Goal: Task Accomplishment & Management: Manage account settings

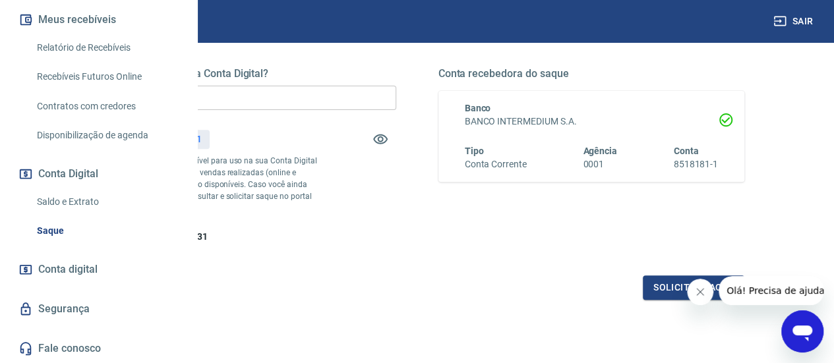
scroll to position [324, 0]
click at [96, 207] on link "Saldo e Extrato" at bounding box center [107, 201] width 150 height 27
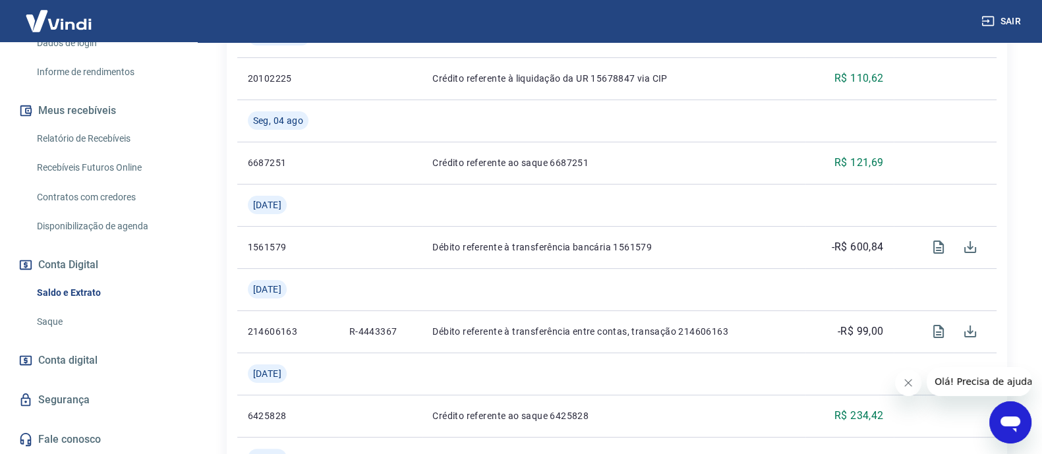
scroll to position [247, 0]
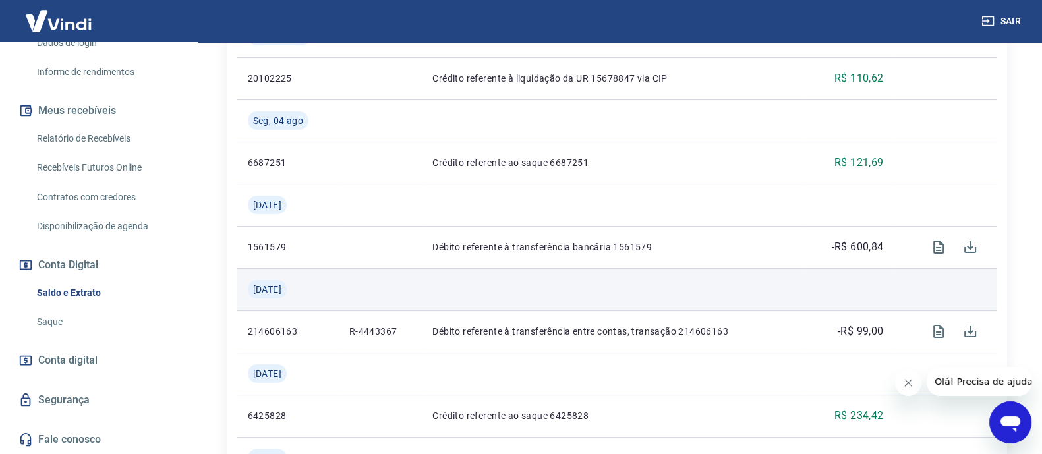
drag, startPoint x: 821, startPoint y: 1, endPoint x: 660, endPoint y: 291, distance: 331.8
click at [660, 291] on td at bounding box center [613, 289] width 383 height 42
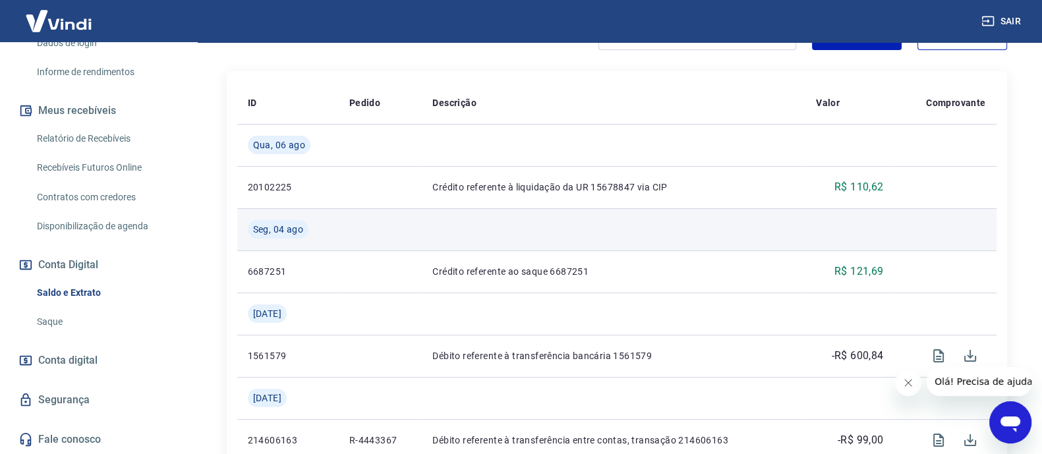
scroll to position [312, 0]
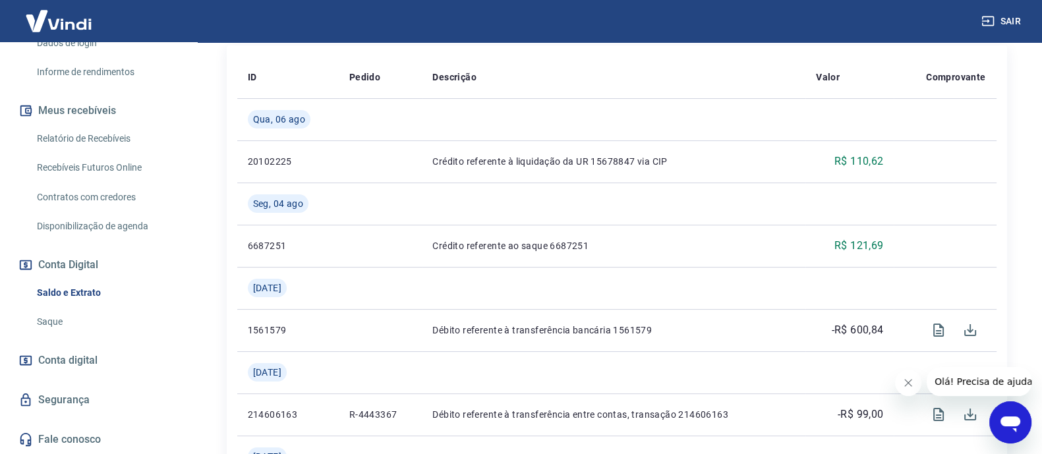
click at [106, 144] on link "Relatório de Recebíveis" at bounding box center [107, 138] width 150 height 27
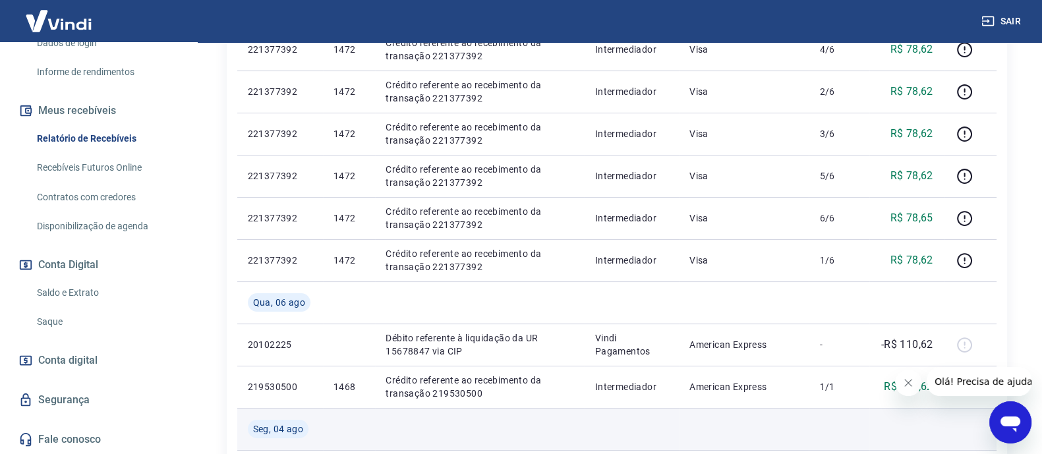
scroll to position [164, 0]
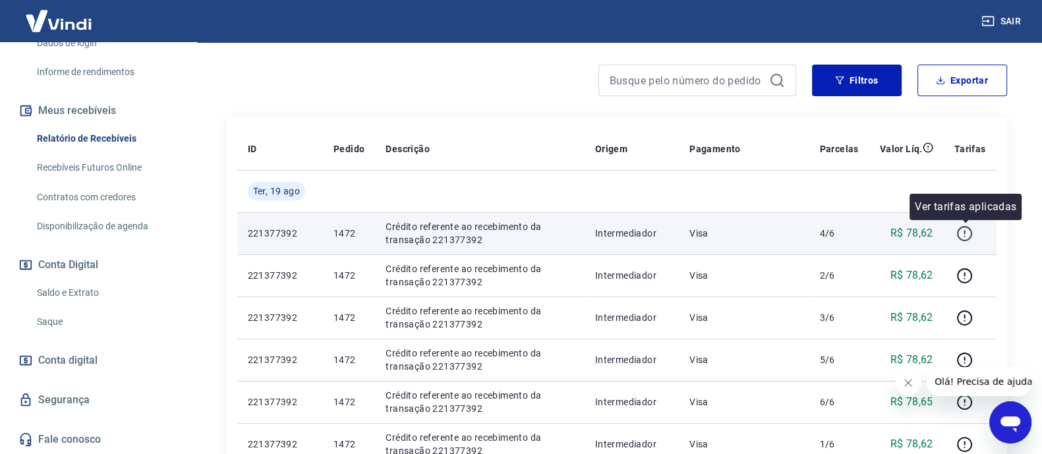
click at [843, 231] on icon "button" at bounding box center [964, 233] width 16 height 16
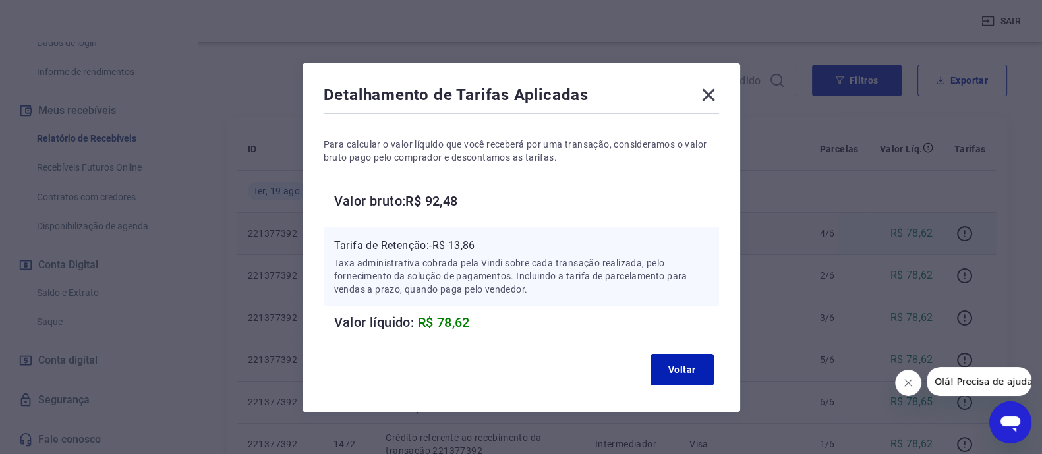
click at [714, 91] on icon at bounding box center [708, 94] width 21 height 21
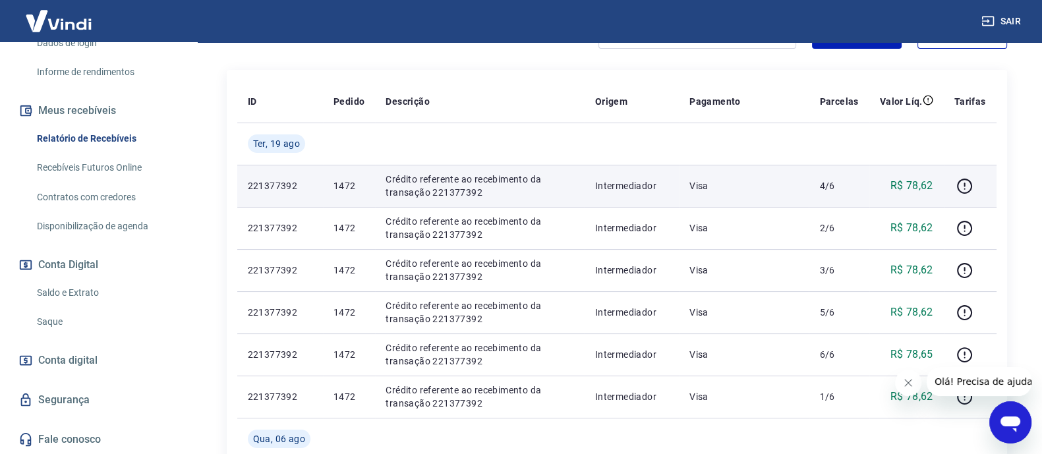
scroll to position [247, 0]
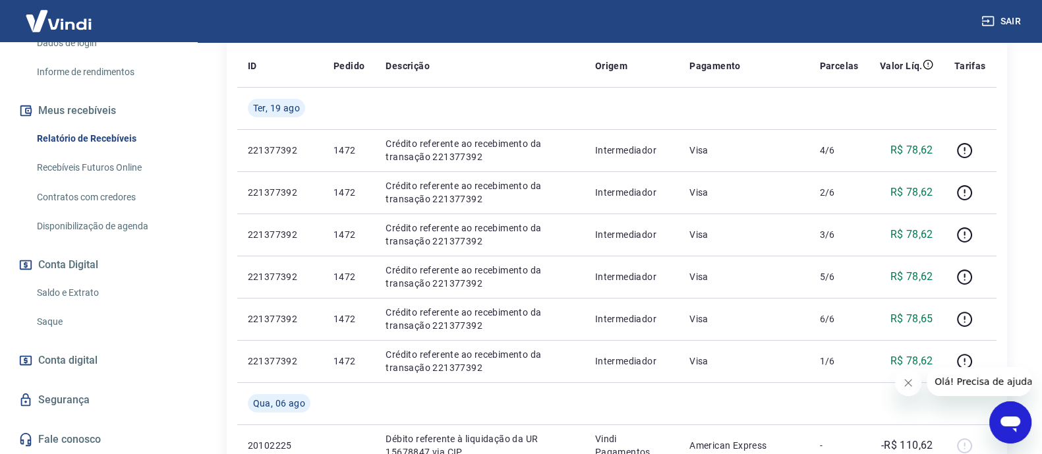
click at [843, 362] on icon "Fechar mensagem da empresa" at bounding box center [908, 383] width 11 height 11
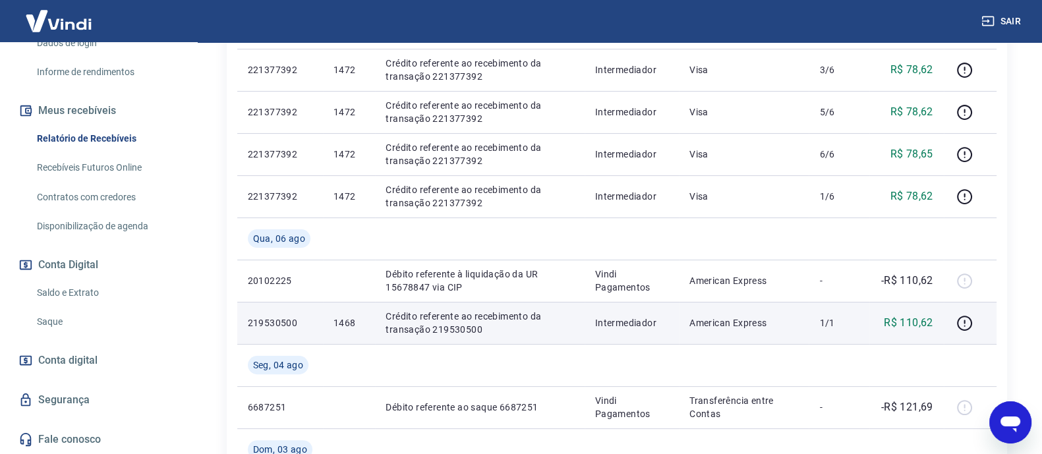
scroll to position [494, 0]
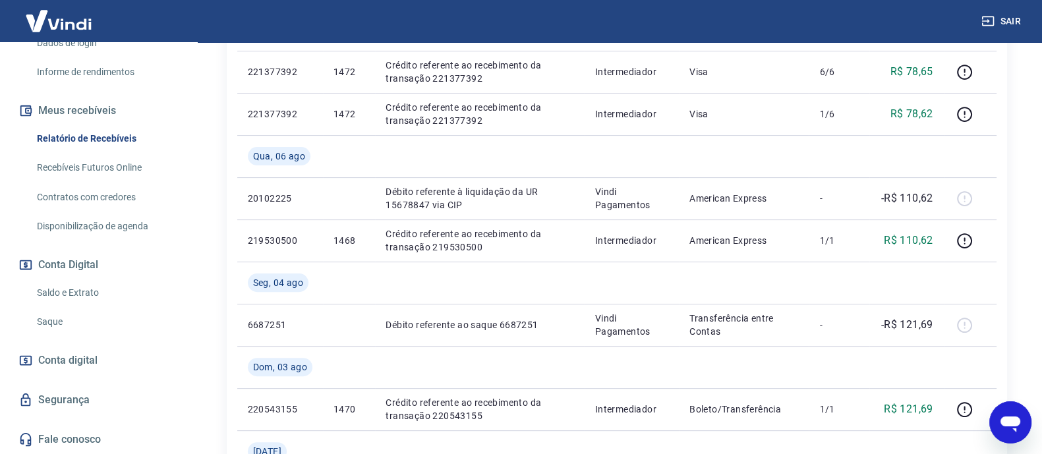
click at [62, 297] on link "Saldo e Extrato" at bounding box center [107, 292] width 150 height 27
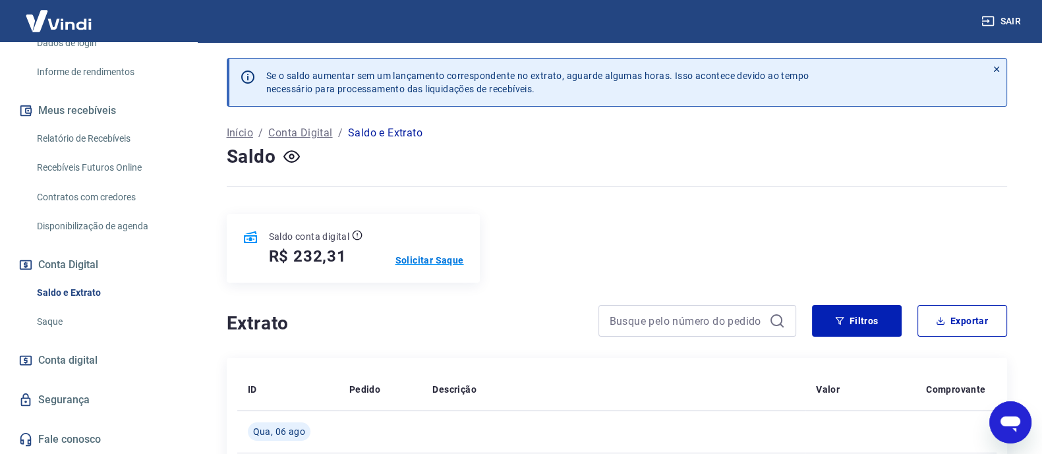
click at [453, 261] on p "Solicitar Saque" at bounding box center [429, 260] width 69 height 13
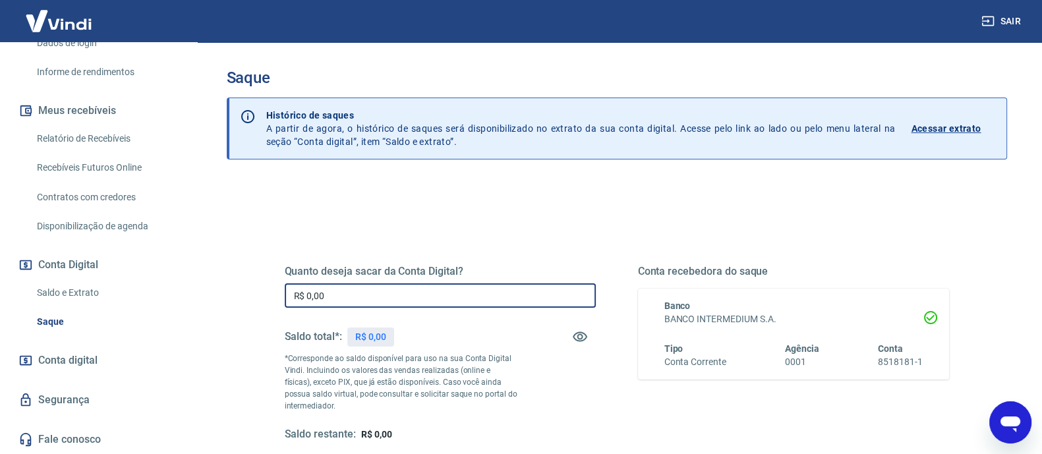
click at [404, 292] on input "R$ 0,00" at bounding box center [440, 295] width 311 height 24
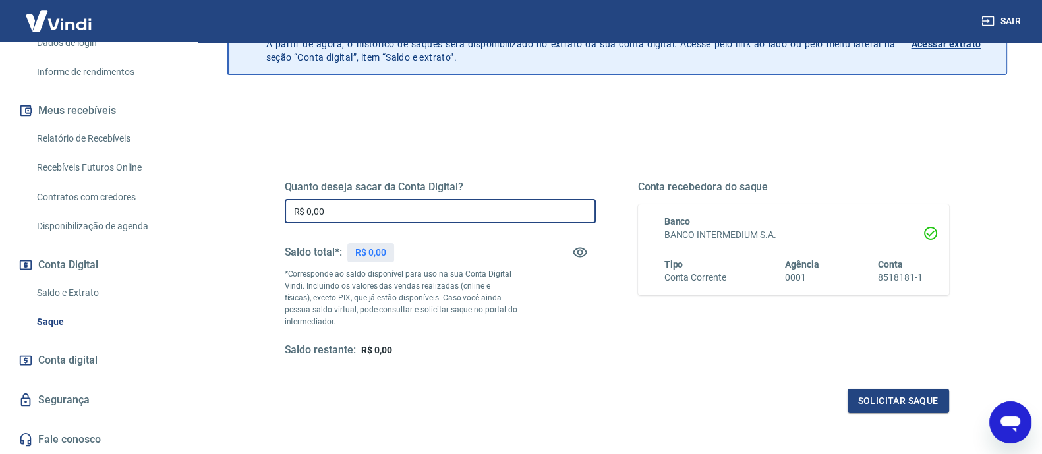
scroll to position [164, 0]
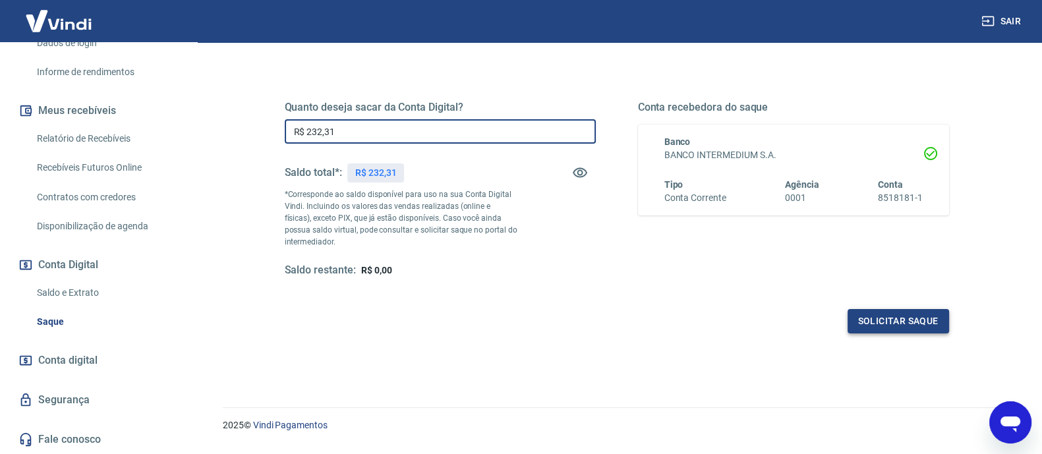
type input "R$ 232,31"
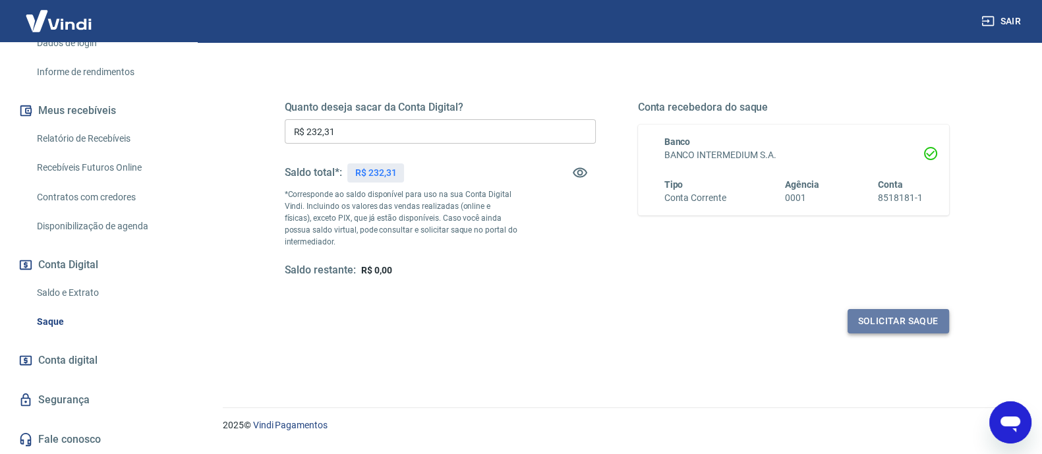
click at [843, 313] on button "Solicitar saque" at bounding box center [897, 321] width 101 height 24
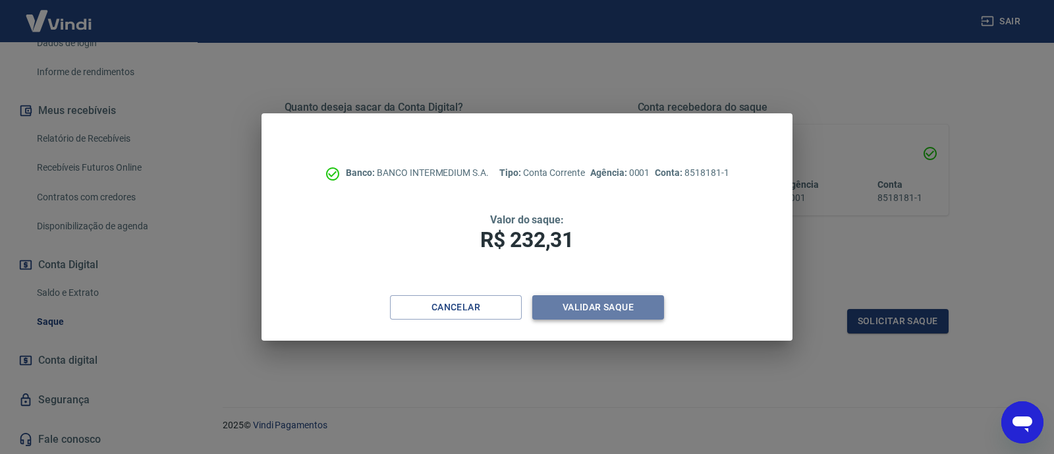
click at [575, 311] on button "Validar saque" at bounding box center [598, 307] width 132 height 24
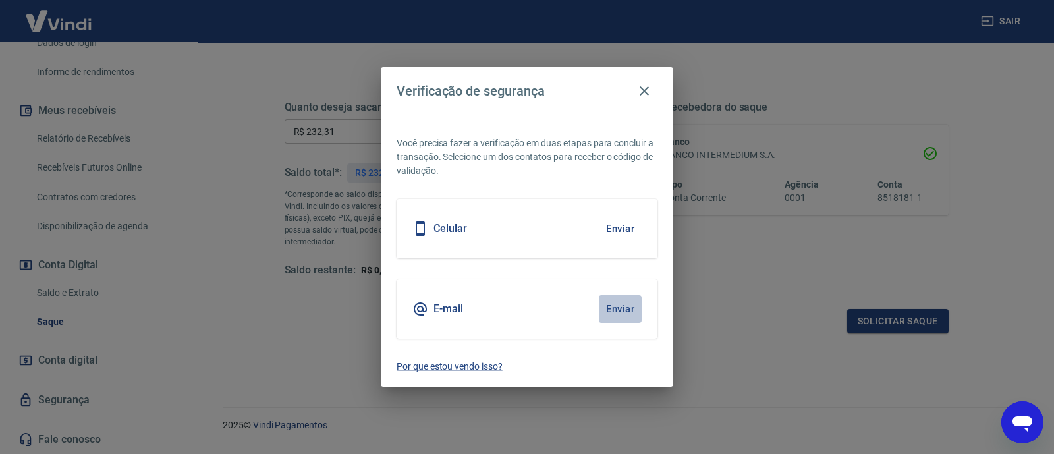
click at [613, 295] on button "Enviar" at bounding box center [620, 309] width 43 height 28
click at [616, 305] on button "Enviar" at bounding box center [620, 309] width 43 height 28
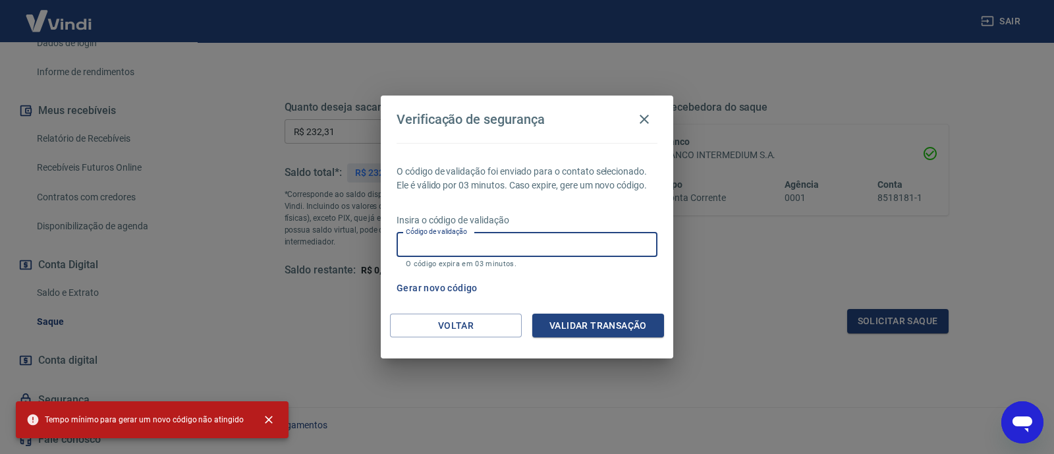
click at [585, 244] on input "Código de validação" at bounding box center [527, 245] width 261 height 24
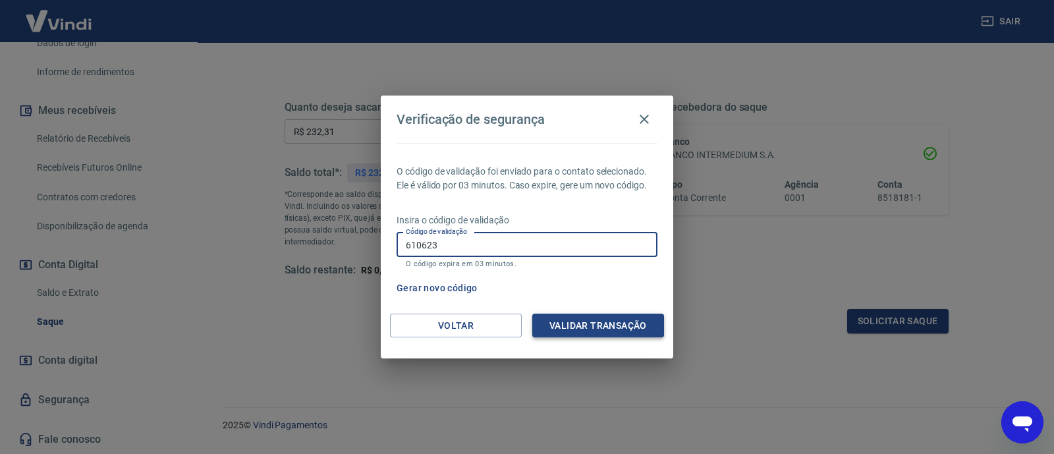
type input "610623"
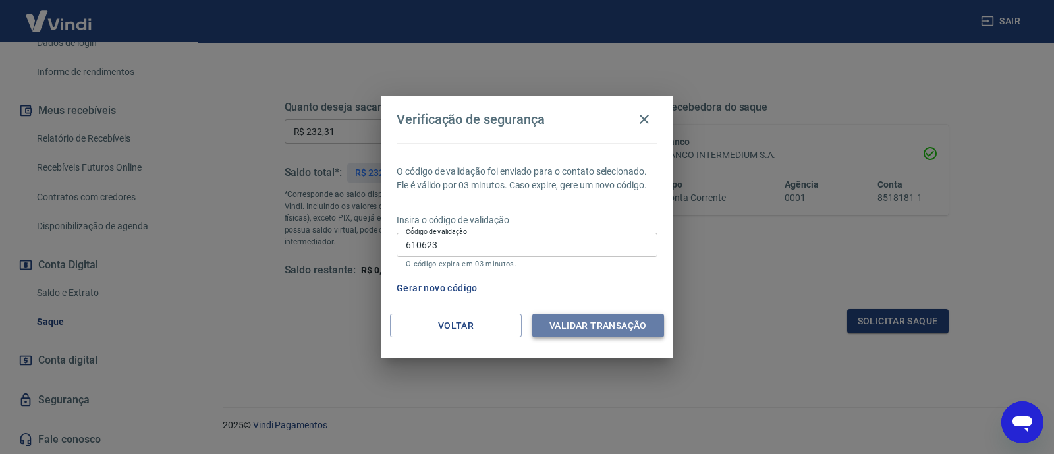
click at [568, 314] on button "Validar transação" at bounding box center [598, 326] width 132 height 24
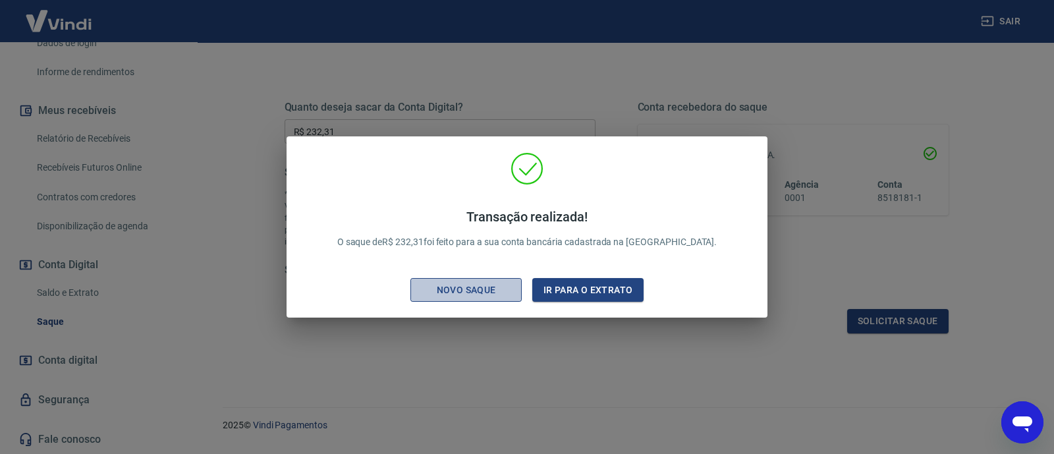
click at [504, 293] on div "Novo saque" at bounding box center [466, 290] width 91 height 16
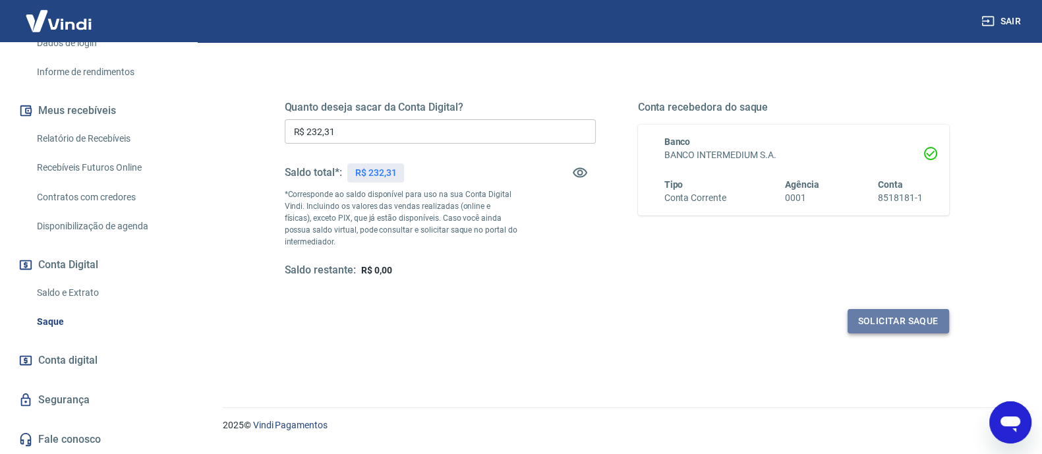
click at [843, 321] on button "Solicitar saque" at bounding box center [897, 321] width 101 height 24
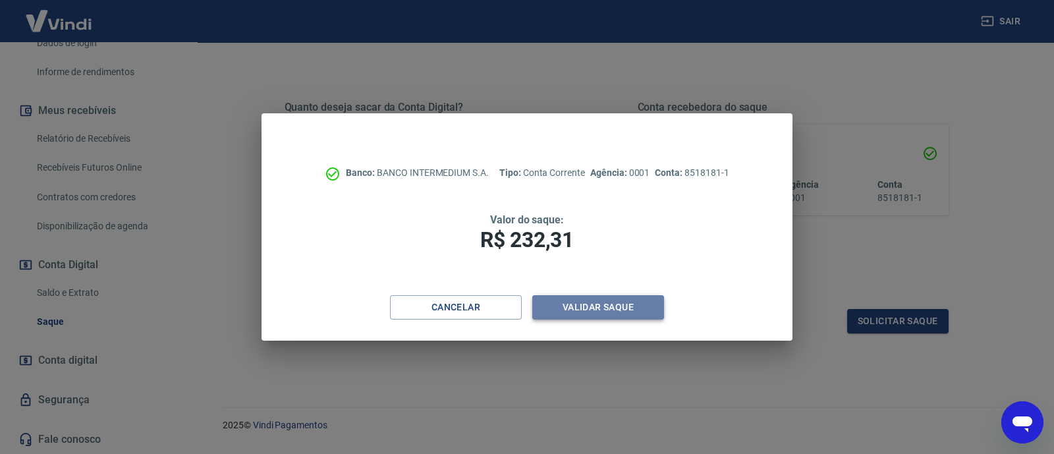
click at [593, 299] on button "Validar saque" at bounding box center [598, 307] width 132 height 24
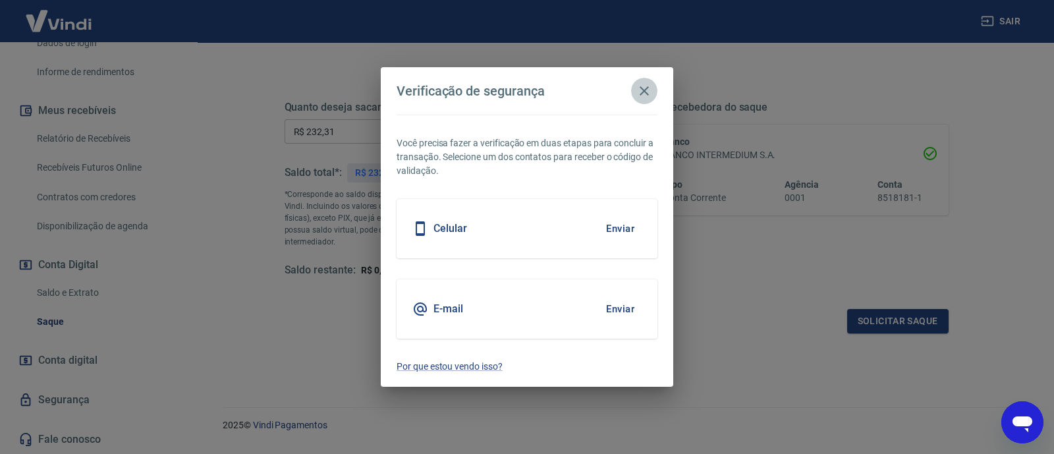
click at [648, 93] on icon "button" at bounding box center [645, 91] width 16 height 16
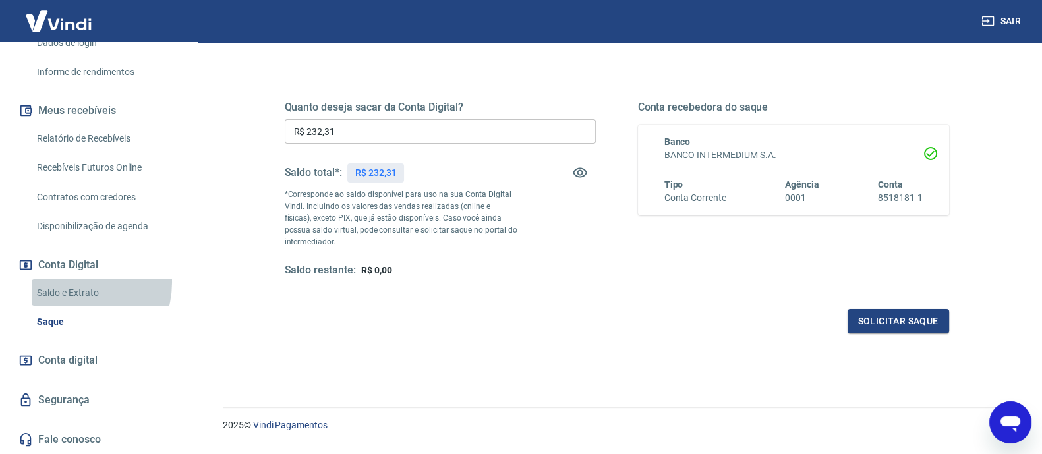
click at [73, 283] on link "Saldo e Extrato" at bounding box center [107, 292] width 150 height 27
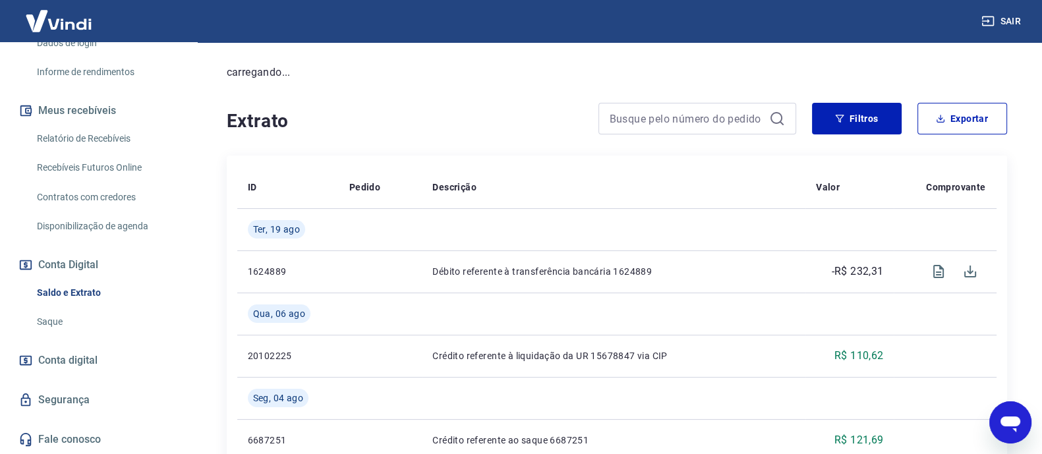
scroll to position [164, 0]
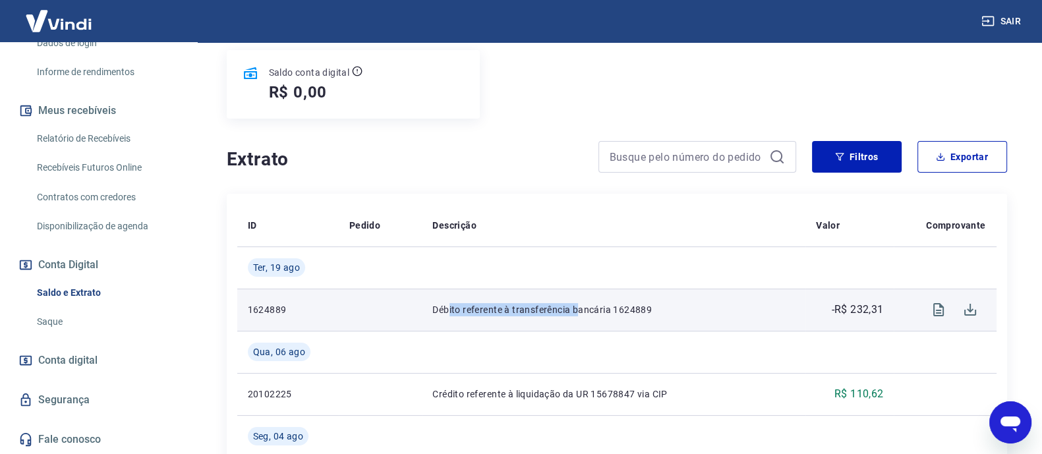
drag, startPoint x: 441, startPoint y: 312, endPoint x: 573, endPoint y: 308, distance: 131.2
click at [573, 308] on p "Débito referente à transferência bancária 1624889" at bounding box center [613, 309] width 362 height 13
drag, startPoint x: 573, startPoint y: 308, endPoint x: 633, endPoint y: 306, distance: 60.0
click at [573, 308] on p "Débito referente à transferência bancária 1624889" at bounding box center [613, 309] width 362 height 13
drag, startPoint x: 633, startPoint y: 306, endPoint x: 652, endPoint y: 306, distance: 19.8
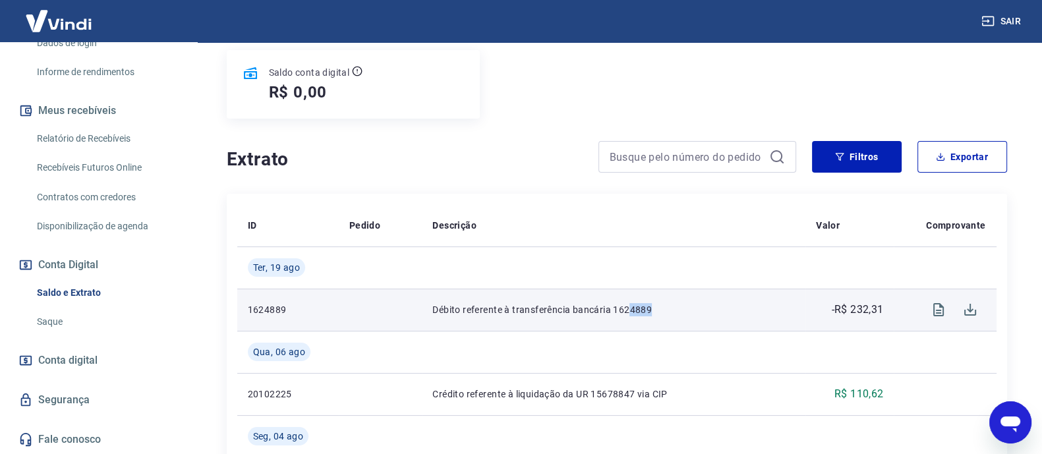
click at [652, 306] on p "Débito referente à transferência bancária 1624889" at bounding box center [613, 309] width 362 height 13
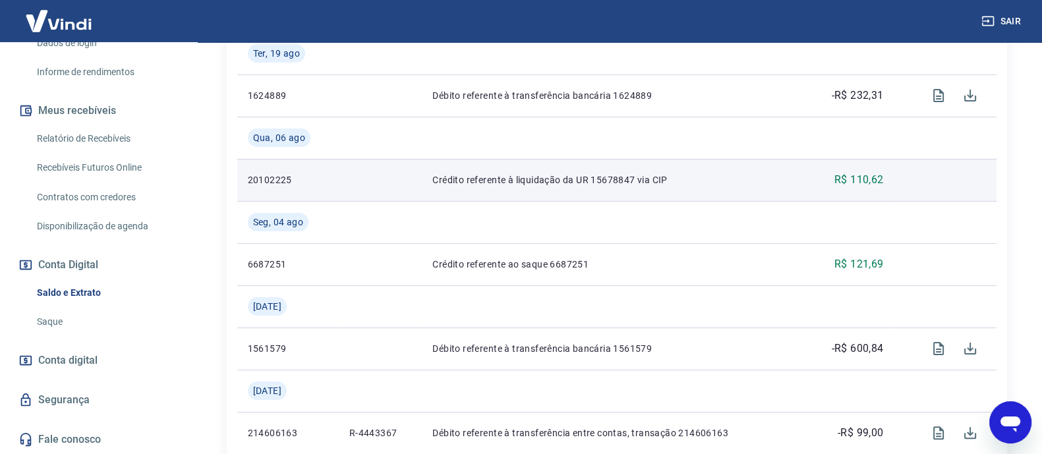
scroll to position [412, 0]
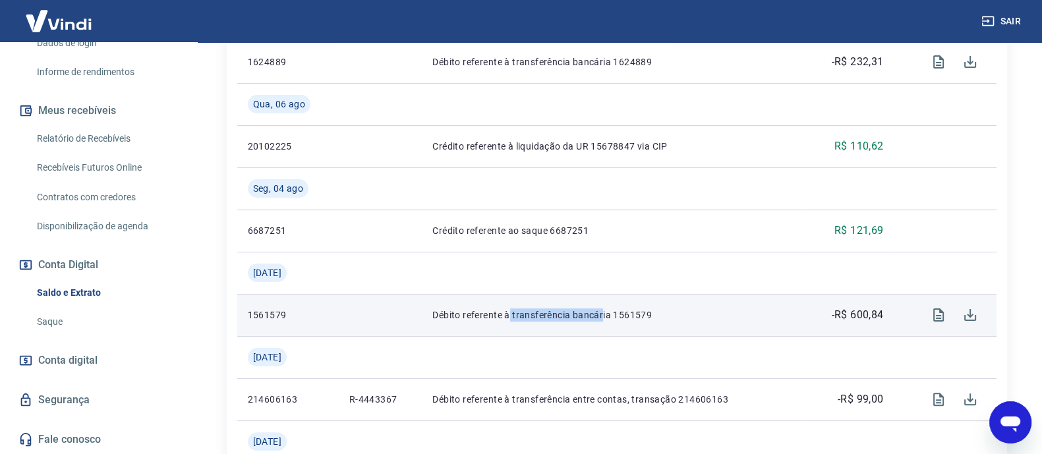
drag, startPoint x: 500, startPoint y: 312, endPoint x: 594, endPoint y: 304, distance: 94.5
click at [594, 304] on td "Débito referente à transferência bancária 1561579" at bounding box center [613, 315] width 383 height 42
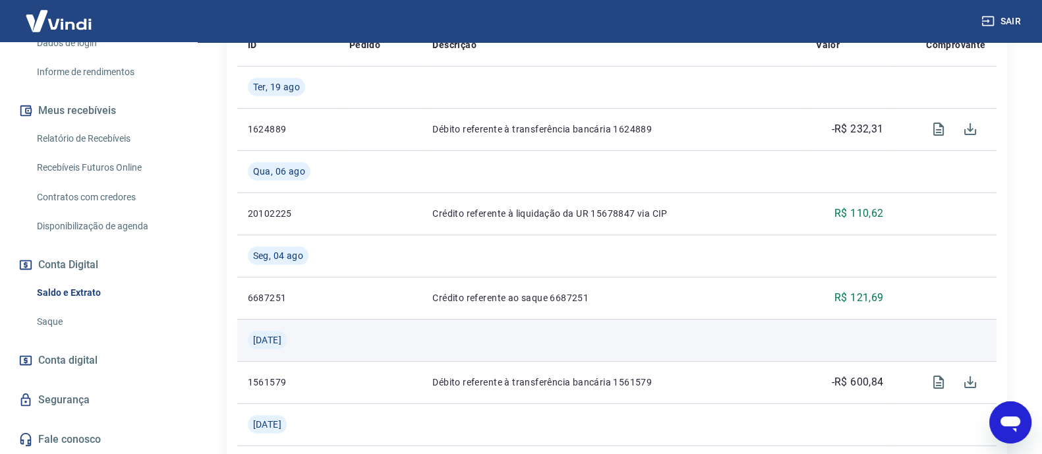
scroll to position [329, 0]
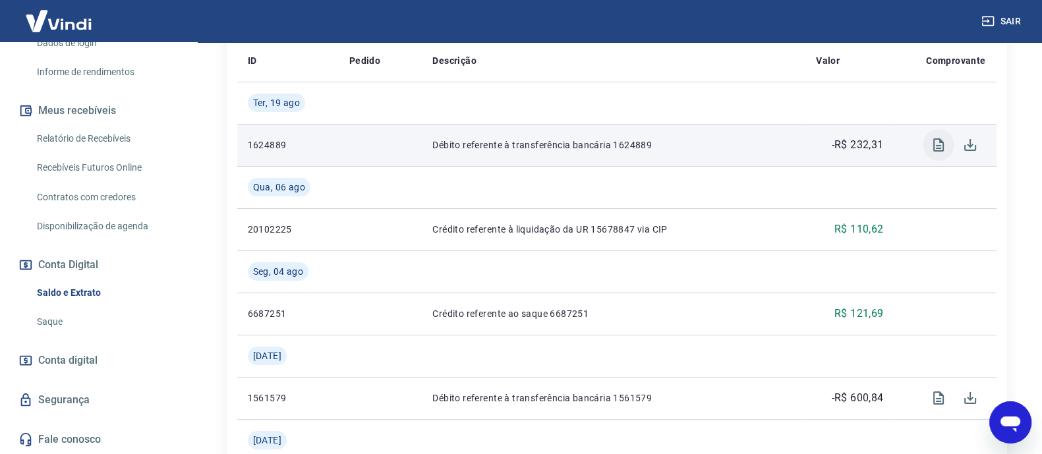
click at [843, 146] on icon "Visualizar" at bounding box center [938, 145] width 16 height 16
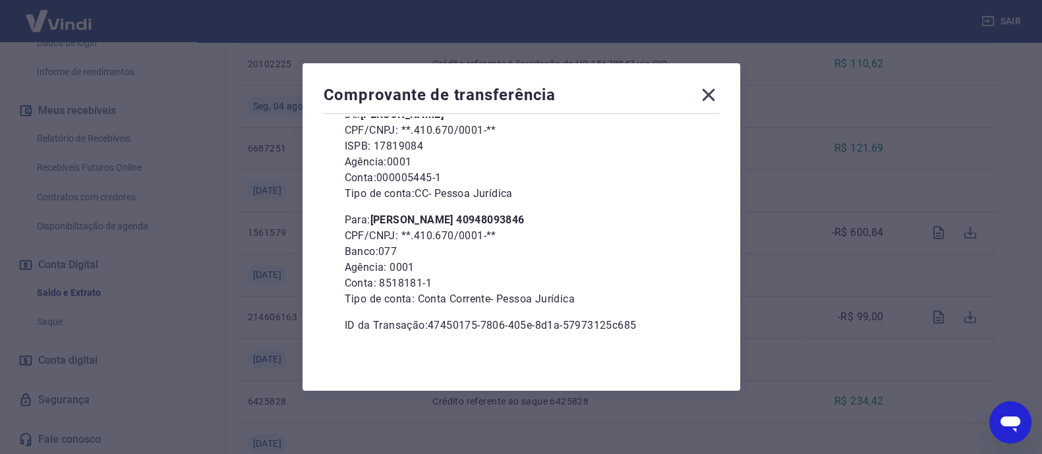
scroll to position [0, 0]
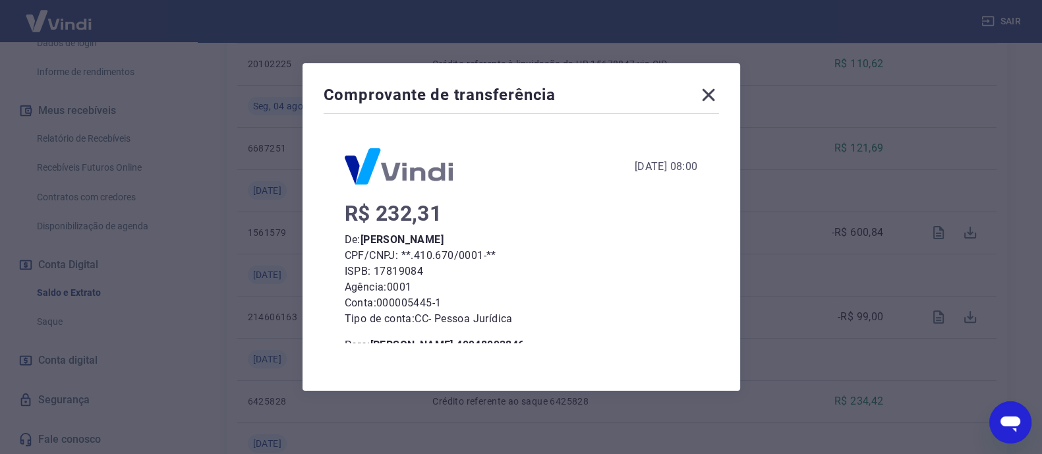
click at [704, 95] on icon at bounding box center [708, 94] width 21 height 21
